Goal: Transaction & Acquisition: Purchase product/service

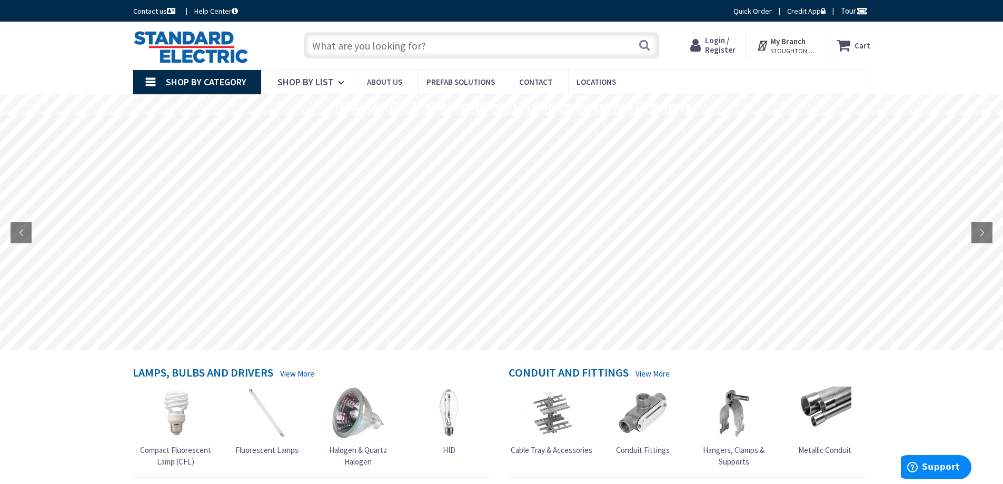
click at [721, 47] on span "Login / Register" at bounding box center [720, 44] width 31 height 19
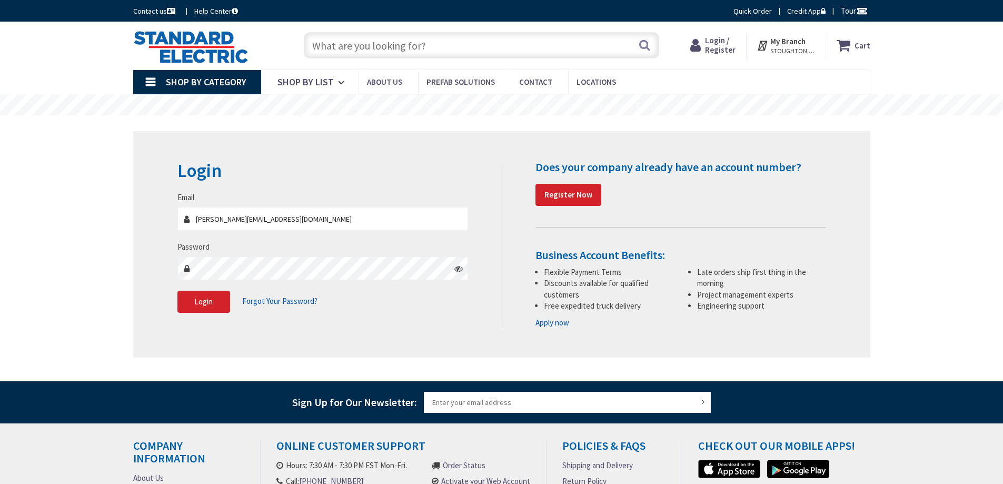
click at [327, 222] on input "[PERSON_NAME][EMAIL_ADDRESS][DOMAIN_NAME]" at bounding box center [322, 219] width 291 height 24
click at [205, 299] on span "Login" at bounding box center [203, 301] width 18 height 10
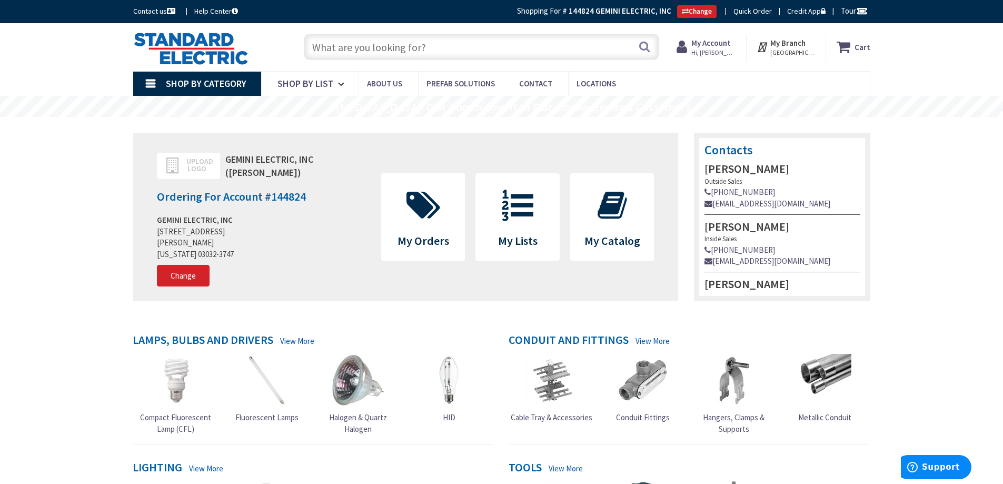
click at [355, 45] on input "text" at bounding box center [481, 47] width 355 height 26
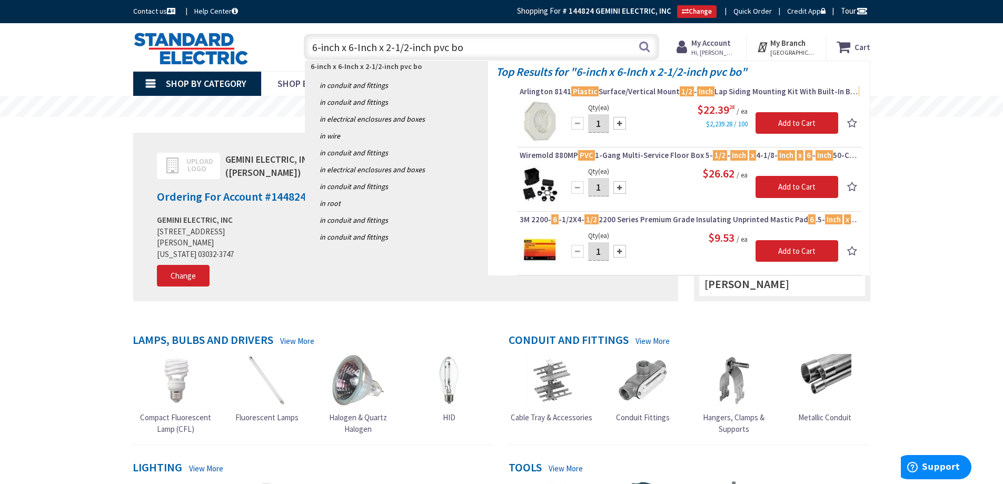
type input "6-inch x 6-Inch x 2-1/2-inch pvc box"
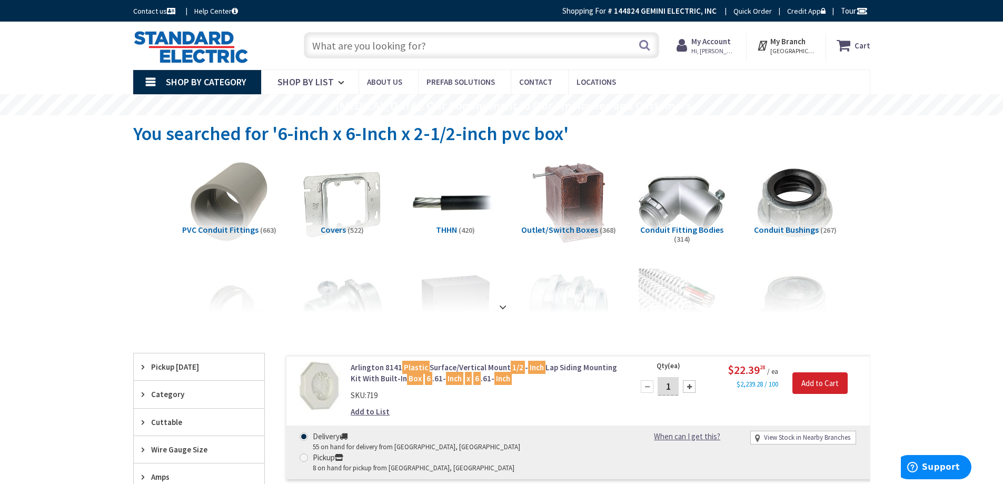
scroll to position [105, 0]
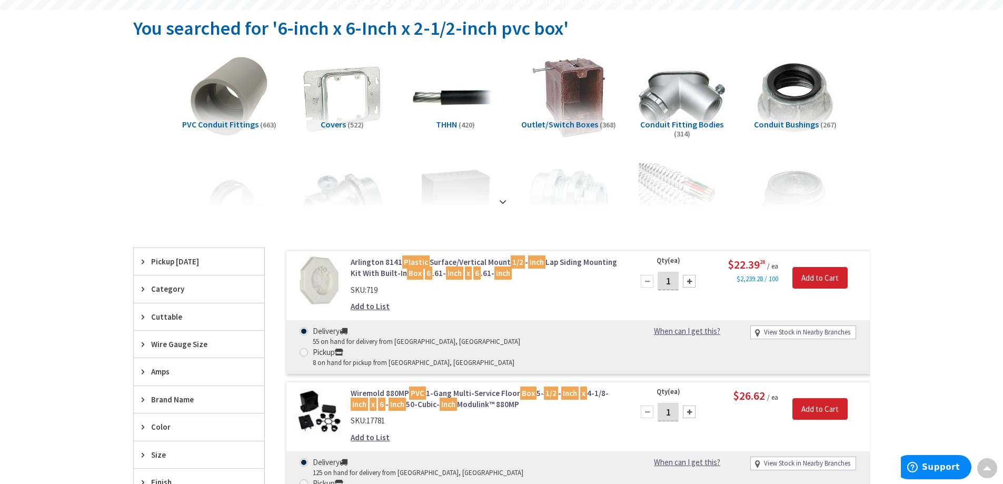
click at [500, 197] on strong at bounding box center [503, 202] width 13 height 12
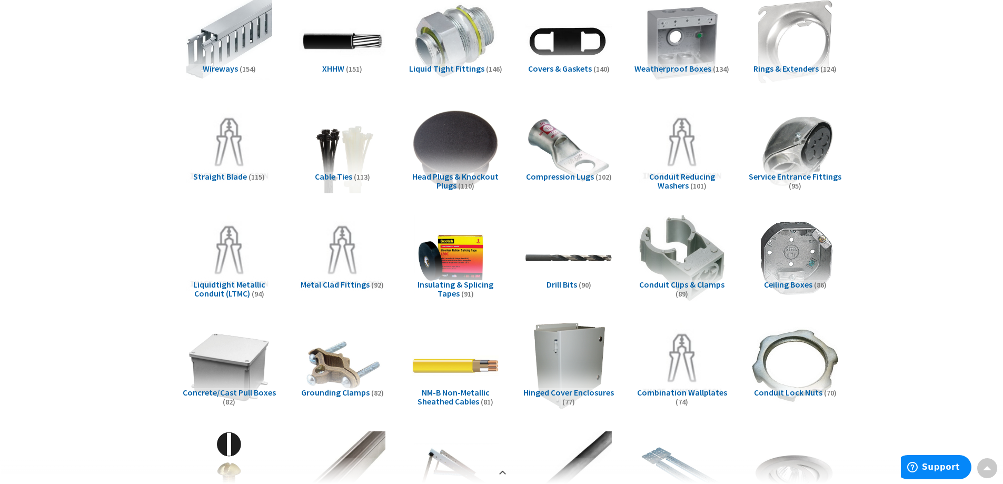
scroll to position [370, 0]
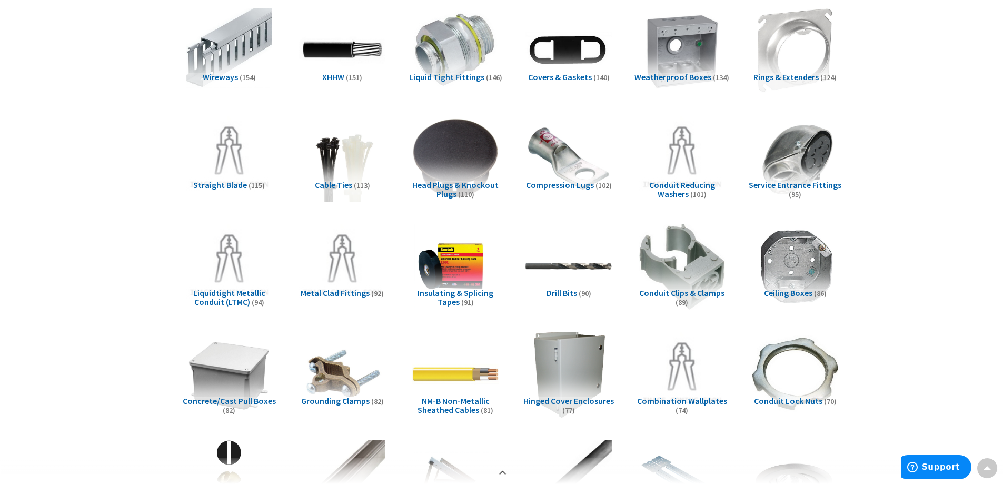
click at [689, 76] on span "Weatherproof Boxes" at bounding box center [673, 77] width 77 height 11
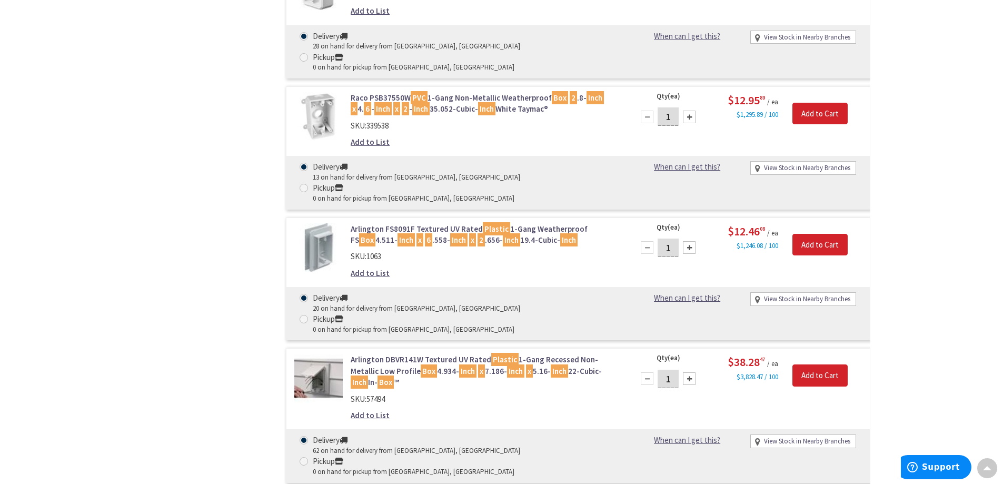
scroll to position [2439, 0]
